Goal: Transaction & Acquisition: Purchase product/service

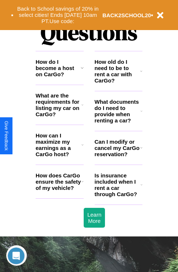
scroll to position [889, 0]
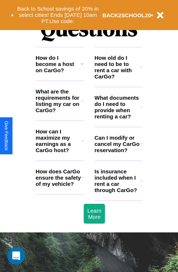
click at [59, 187] on h3 "How does CarGo ensure the safety of my vehicle?" at bounding box center [59, 177] width 46 height 19
click at [58, 15] on button "Back to School savings of 20% in select cities! Ends 9/1 at 10am PT. Use code:" at bounding box center [58, 15] width 89 height 23
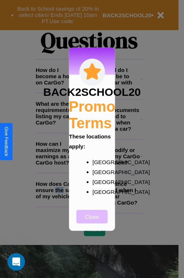
click at [92, 221] on button "Close" at bounding box center [91, 217] width 31 height 14
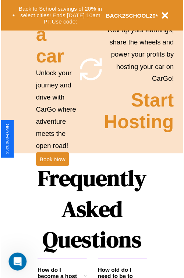
scroll to position [0, 0]
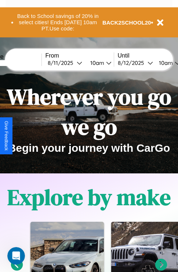
click at [25, 63] on input "text" at bounding box center [13, 63] width 55 height 6
type input "**********"
click at [73, 63] on div "8 / 11 / 2025" at bounding box center [62, 62] width 29 height 7
select select "*"
select select "****"
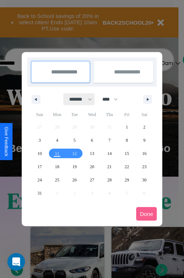
click at [77, 99] on select "******* ******** ***** ***** *** **** **** ****** ********* ******* ******** **…" at bounding box center [78, 99] width 31 height 12
select select "*"
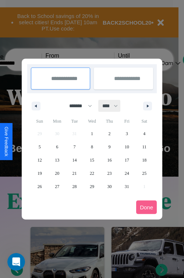
click at [113, 106] on select "**** **** **** **** **** **** **** **** **** **** **** **** **** **** **** ****…" at bounding box center [109, 106] width 22 height 12
select select "****"
click at [126, 160] on span "16" at bounding box center [126, 159] width 4 height 13
type input "**********"
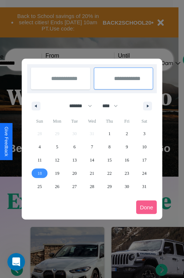
click at [39, 173] on span "18" at bounding box center [39, 173] width 4 height 13
type input "**********"
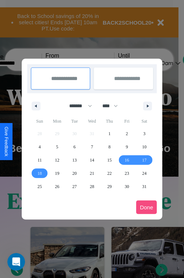
click at [146, 207] on button "Done" at bounding box center [146, 207] width 21 height 14
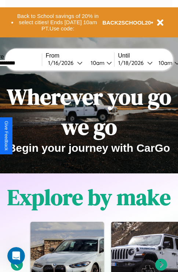
click at [105, 63] on div "10am" at bounding box center [96, 62] width 19 height 7
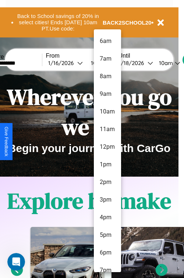
scroll to position [60, 0]
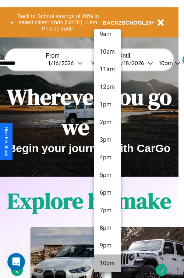
click at [107, 263] on li "10pm" at bounding box center [107, 263] width 27 height 18
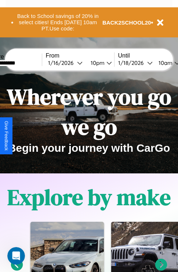
click at [173, 63] on div "10am" at bounding box center [164, 62] width 19 height 7
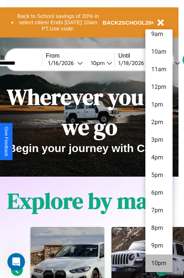
click at [158, 263] on li "10pm" at bounding box center [158, 263] width 27 height 18
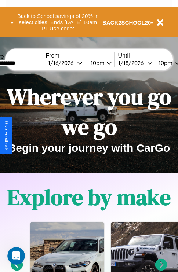
scroll to position [0, 26]
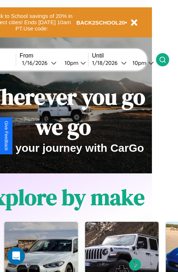
click at [166, 59] on icon at bounding box center [162, 59] width 7 height 7
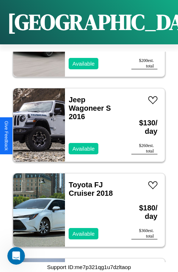
scroll to position [7606, 0]
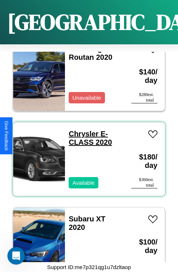
click at [81, 130] on link "Chrysler E-CLASS 2020" at bounding box center [90, 138] width 43 height 17
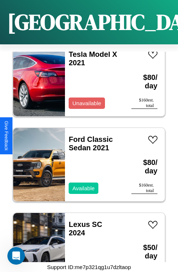
scroll to position [11806, 0]
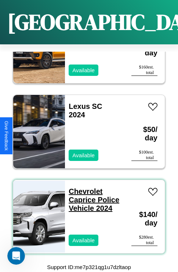
click at [83, 188] on link "Chevrolet Caprice Police Vehicle 2024" at bounding box center [94, 200] width 51 height 25
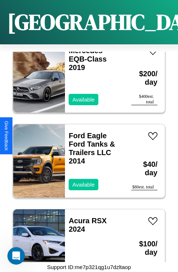
scroll to position [7691, 0]
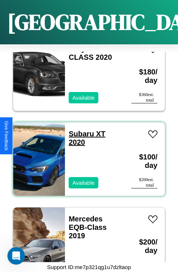
click at [79, 130] on link "Subaru XT 2020" at bounding box center [87, 138] width 37 height 17
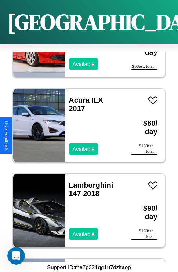
scroll to position [624, 0]
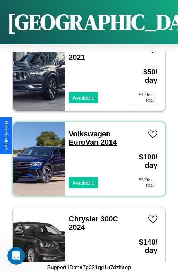
click at [87, 130] on link "Volkswagen EuroVan 2014" at bounding box center [93, 138] width 48 height 17
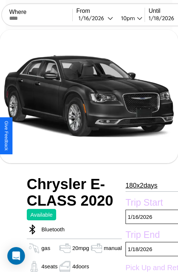
scroll to position [339, 0]
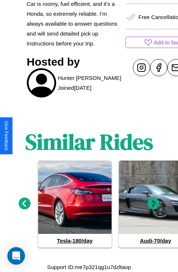
click at [24, 204] on icon at bounding box center [25, 204] width 12 height 12
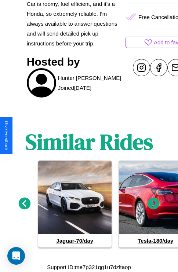
click at [24, 204] on icon at bounding box center [25, 204] width 12 height 12
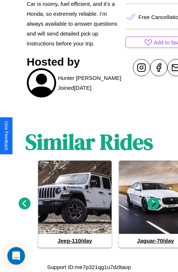
scroll to position [193, 25]
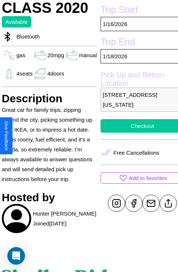
click at [136, 133] on button "Checkout" at bounding box center [143, 126] width 84 height 14
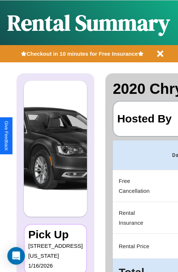
scroll to position [0, 139]
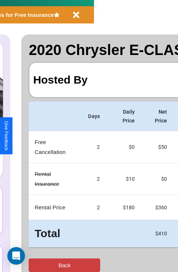
click at [36, 265] on button "Back" at bounding box center [65, 266] width 72 height 14
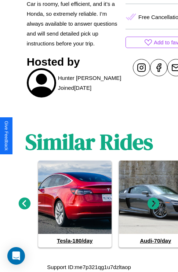
scroll to position [339, 0]
click at [153, 204] on icon at bounding box center [154, 204] width 12 height 12
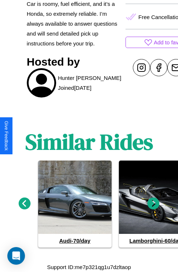
click at [24, 204] on icon at bounding box center [25, 204] width 12 height 12
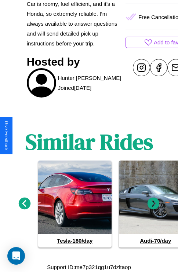
click at [153, 204] on icon at bounding box center [154, 204] width 12 height 12
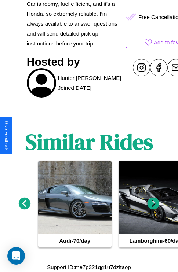
click at [24, 204] on icon at bounding box center [25, 204] width 12 height 12
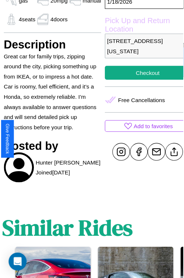
scroll to position [245, 25]
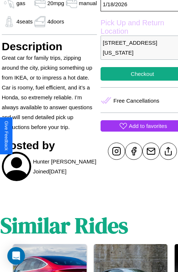
click at [136, 131] on p "Add to favorites" at bounding box center [148, 126] width 38 height 10
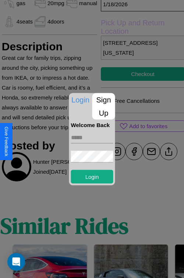
click at [92, 137] on input "text" at bounding box center [92, 137] width 42 height 12
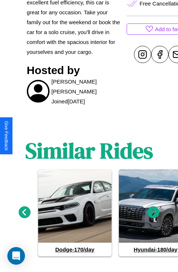
scroll to position [317, 0]
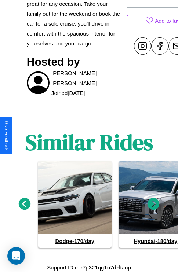
click at [153, 204] on icon at bounding box center [154, 204] width 12 height 12
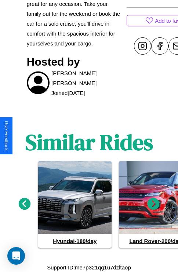
click at [153, 204] on icon at bounding box center [154, 204] width 12 height 12
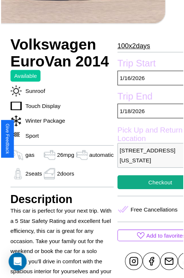
scroll to position [245, 31]
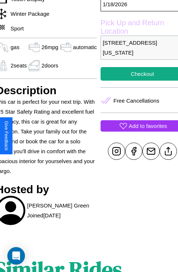
click at [136, 131] on p "Add to favorites" at bounding box center [148, 126] width 38 height 10
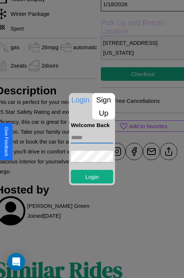
click at [92, 137] on input "text" at bounding box center [92, 137] width 42 height 12
type input "**********"
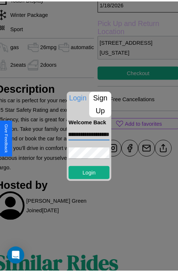
scroll to position [0, 0]
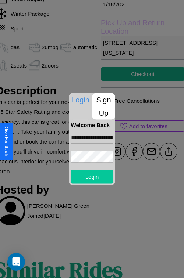
click at [92, 176] on button "Login" at bounding box center [92, 177] width 42 height 14
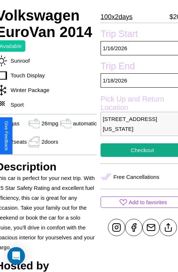
scroll to position [161, 31]
